Goal: Information Seeking & Learning: Find specific fact

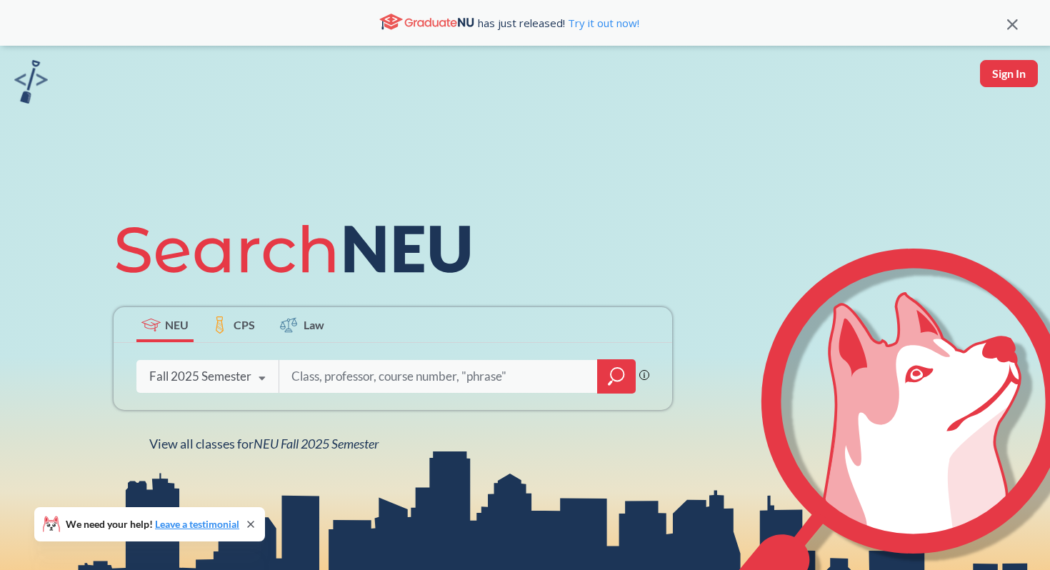
click at [345, 401] on div "Phrase search guarantees the exact search appears in the results. Ex. If you wa…" at bounding box center [393, 376] width 559 height 67
click at [355, 392] on input "search" at bounding box center [438, 377] width 297 height 30
type input "neurobio"
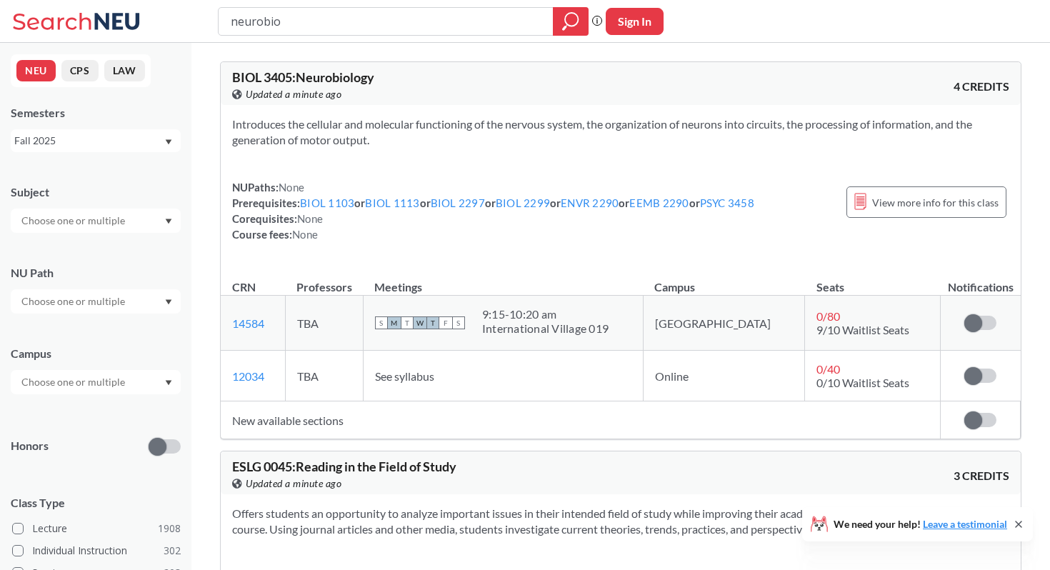
click at [434, 29] on input "neurobio" at bounding box center [386, 21] width 314 height 24
type input "neurology"
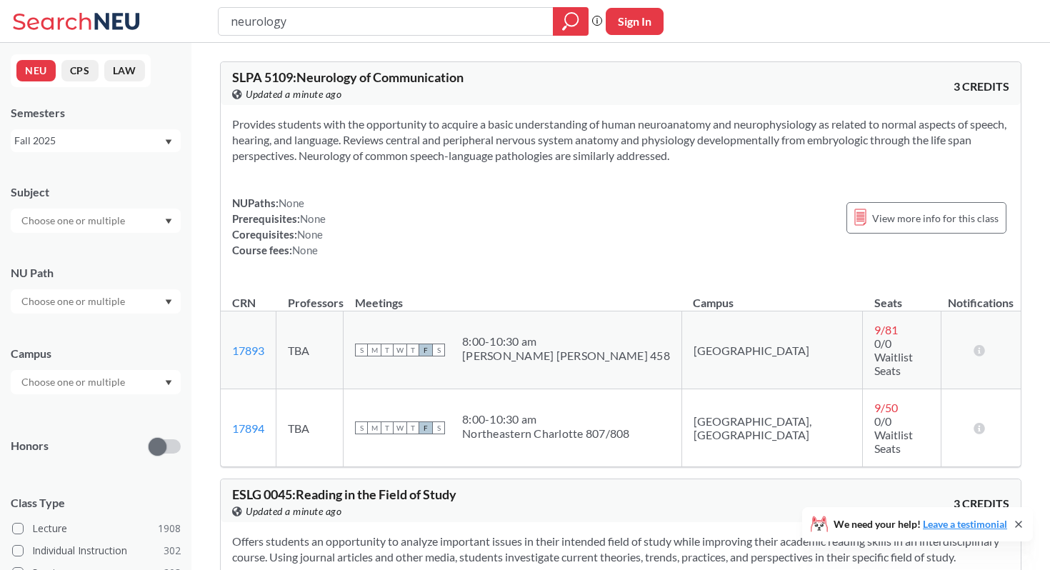
click at [431, 29] on input "neurology" at bounding box center [386, 21] width 314 height 24
type input "neuro"
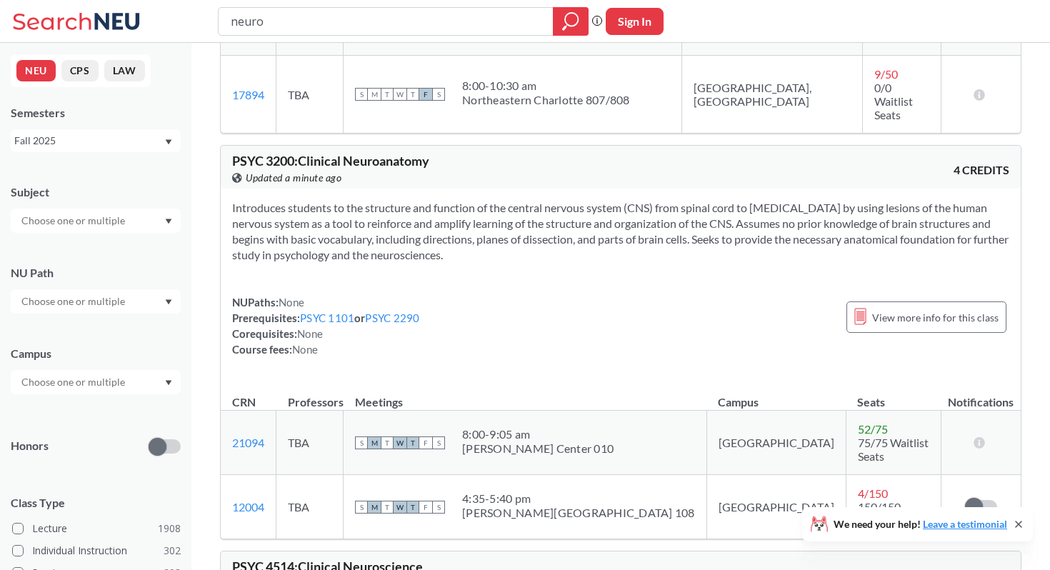
scroll to position [1448, 0]
click at [334, 17] on input "neuro" at bounding box center [386, 21] width 314 height 24
type input "bi340"
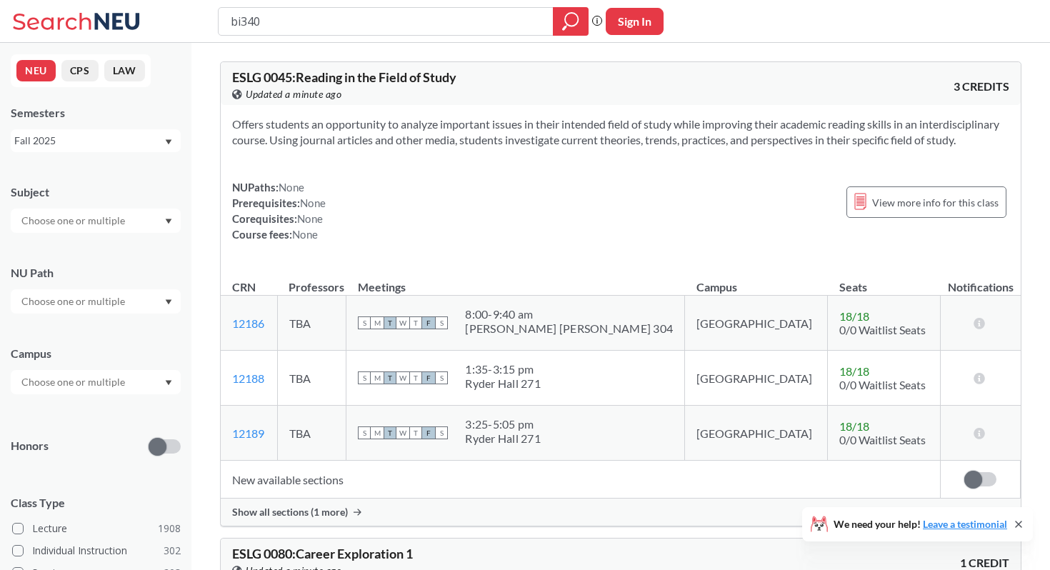
click at [323, 14] on input "bi340" at bounding box center [386, 21] width 314 height 24
type input "bi 30"
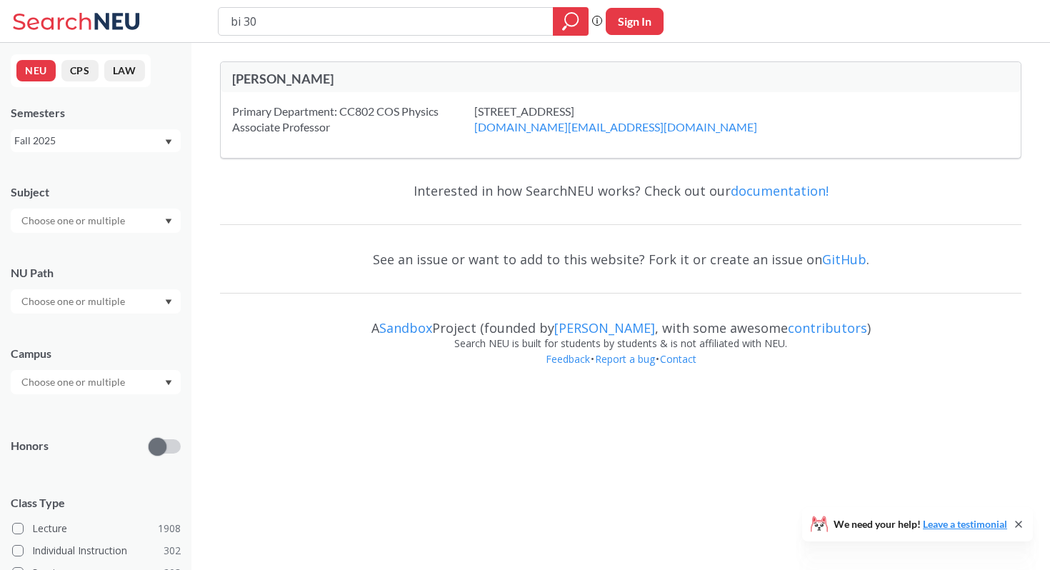
click at [347, 23] on input "bi 30" at bounding box center [386, 21] width 314 height 24
click at [347, 20] on input "bi 30" at bounding box center [386, 21] width 314 height 24
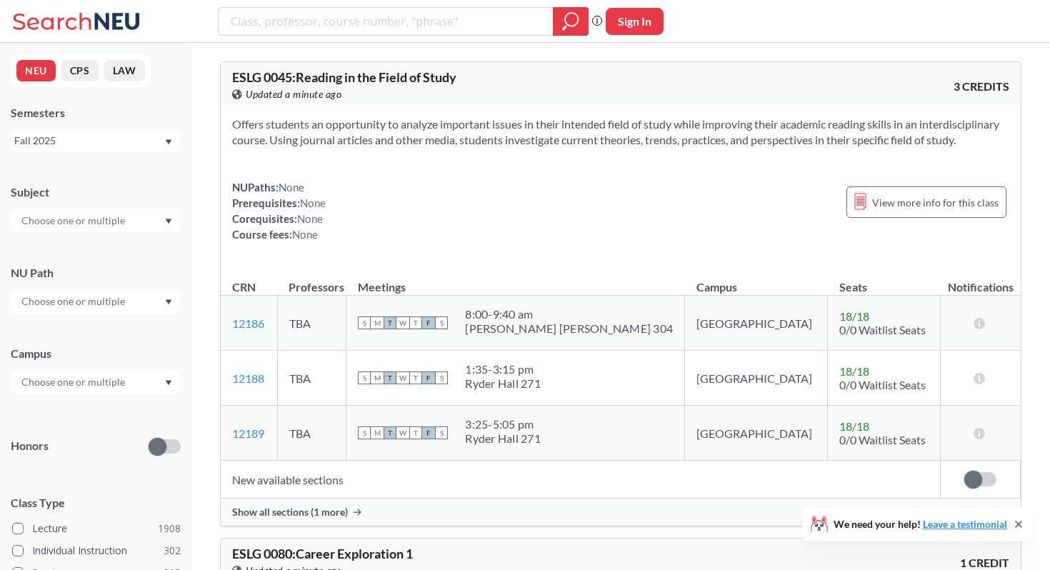
click at [347, 20] on input "search" at bounding box center [386, 21] width 314 height 24
type input "biotech"
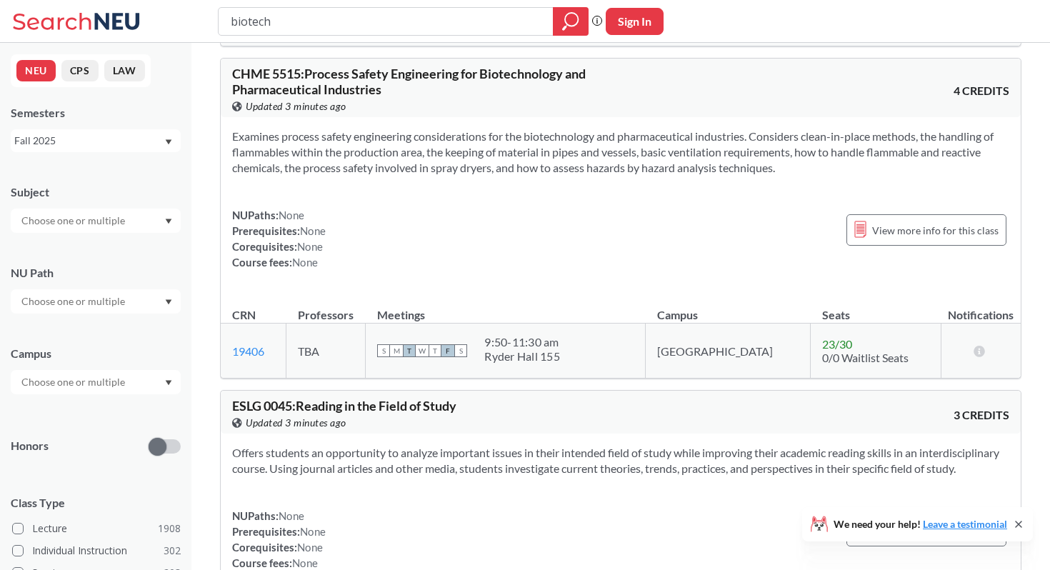
scroll to position [7613, 0]
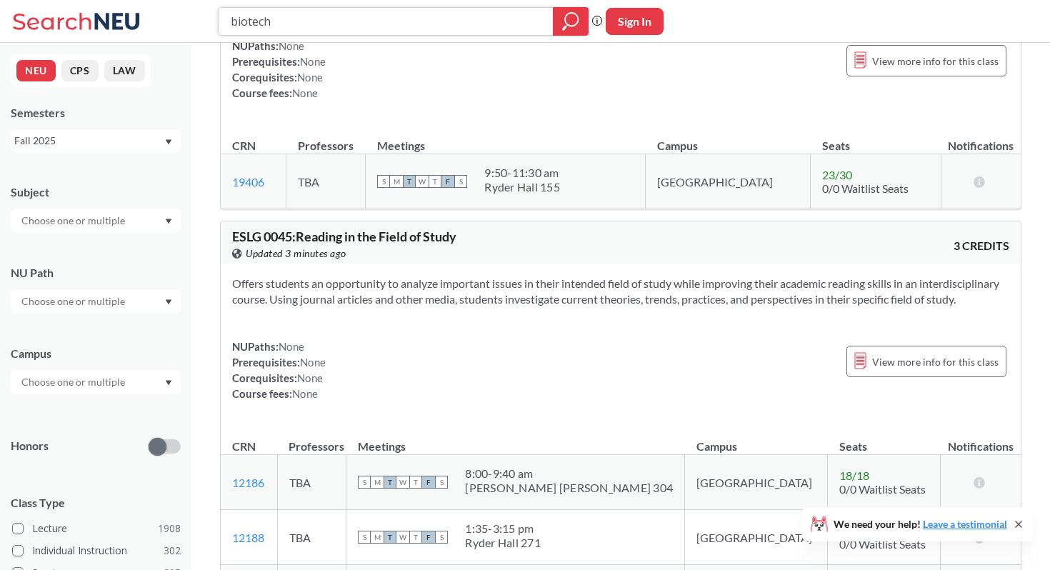
click at [382, 19] on input "biotech" at bounding box center [386, 21] width 314 height 24
type input "bi3409"
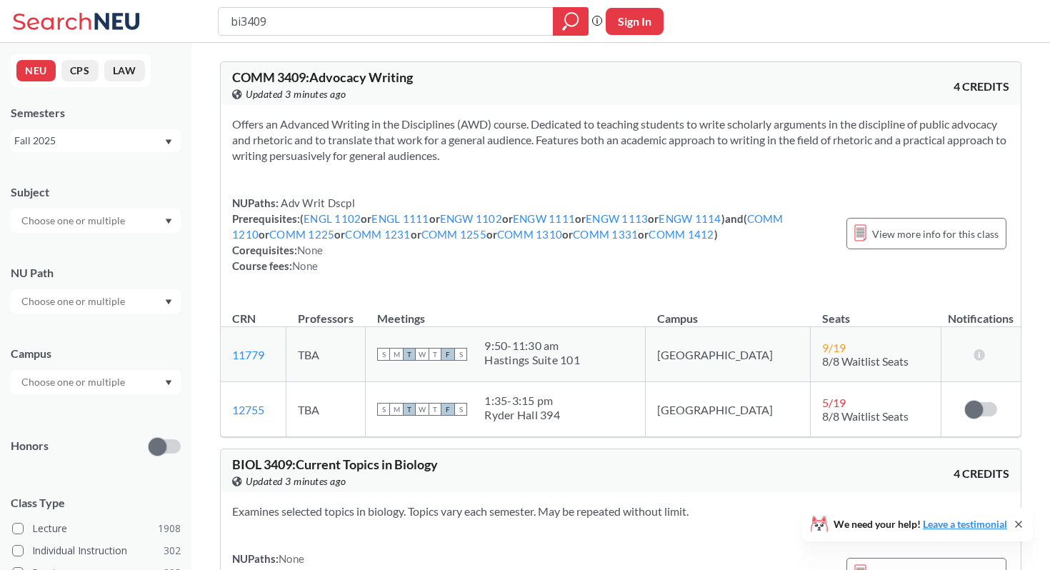
click at [238, 19] on input "bi3409" at bounding box center [386, 21] width 314 height 24
type input "biol3409"
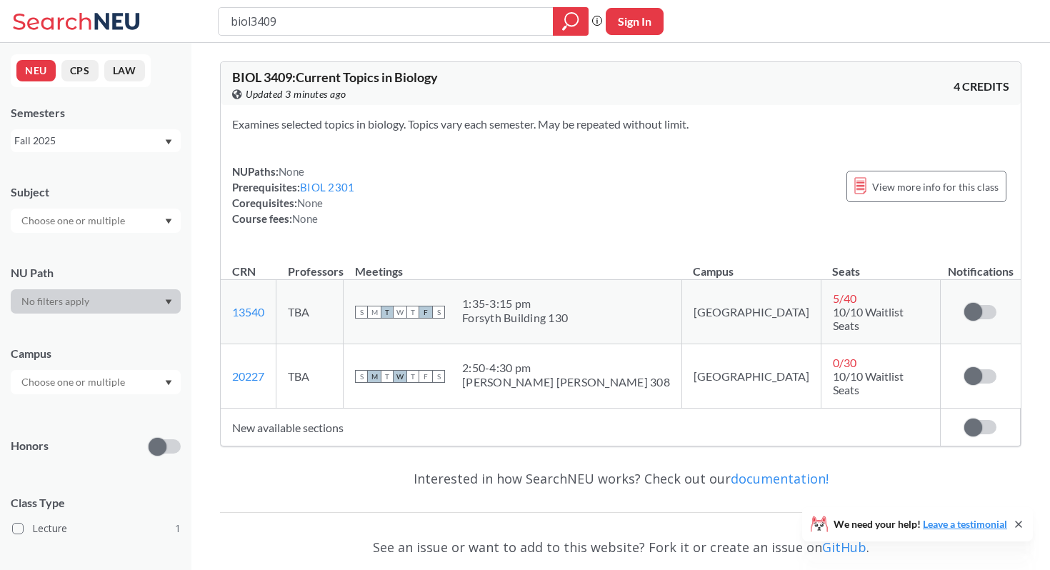
click at [315, 38] on div "biol3409 Phrase search guarantees the exact search appears in the results. Ex. …" at bounding box center [525, 21] width 1050 height 43
click at [315, 31] on input "biol3409" at bounding box center [386, 21] width 314 height 24
click at [319, 27] on input "biol3409" at bounding box center [386, 21] width 314 height 24
type input "biol3415"
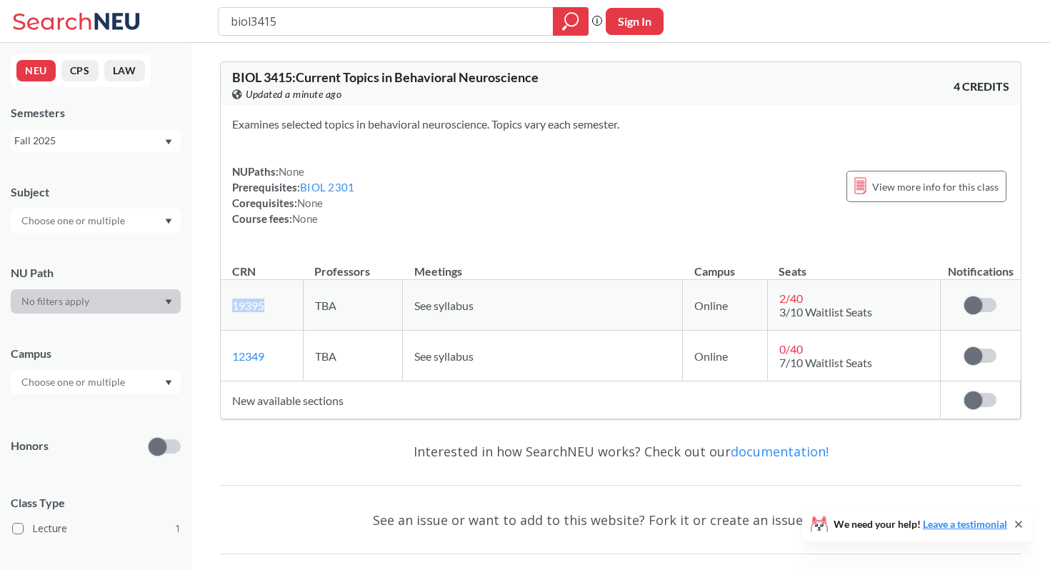
click at [442, 411] on td "New available sections" at bounding box center [581, 401] width 720 height 38
